Goal: Navigation & Orientation: Understand site structure

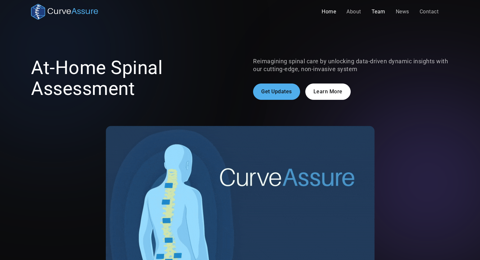
click at [381, 12] on link "Team" at bounding box center [379, 11] width 24 height 13
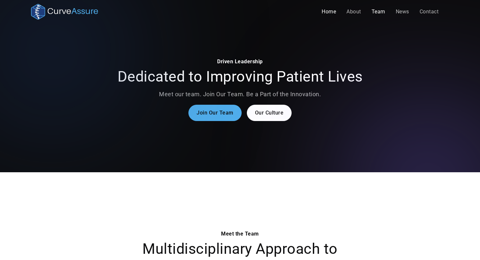
click at [335, 8] on link "Home" at bounding box center [329, 11] width 25 height 13
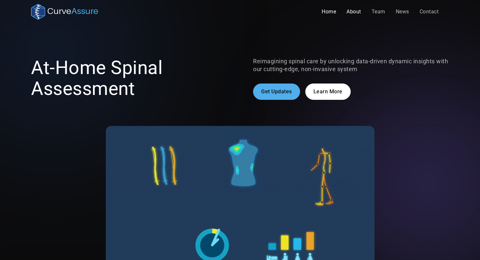
click at [356, 8] on link "About" at bounding box center [353, 11] width 25 height 13
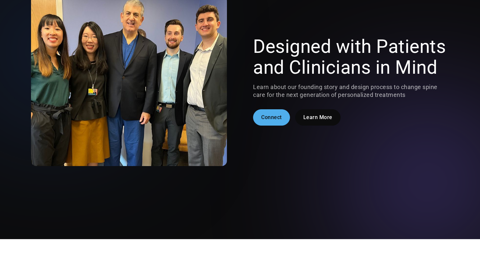
scroll to position [1, 0]
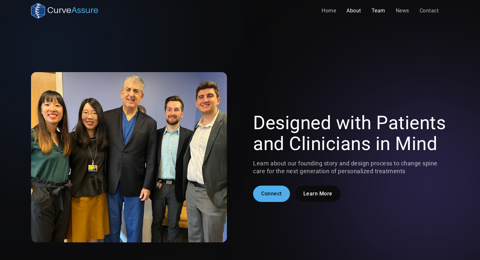
click at [383, 10] on link "Team" at bounding box center [379, 10] width 24 height 13
